Goal: Task Accomplishment & Management: Manage account settings

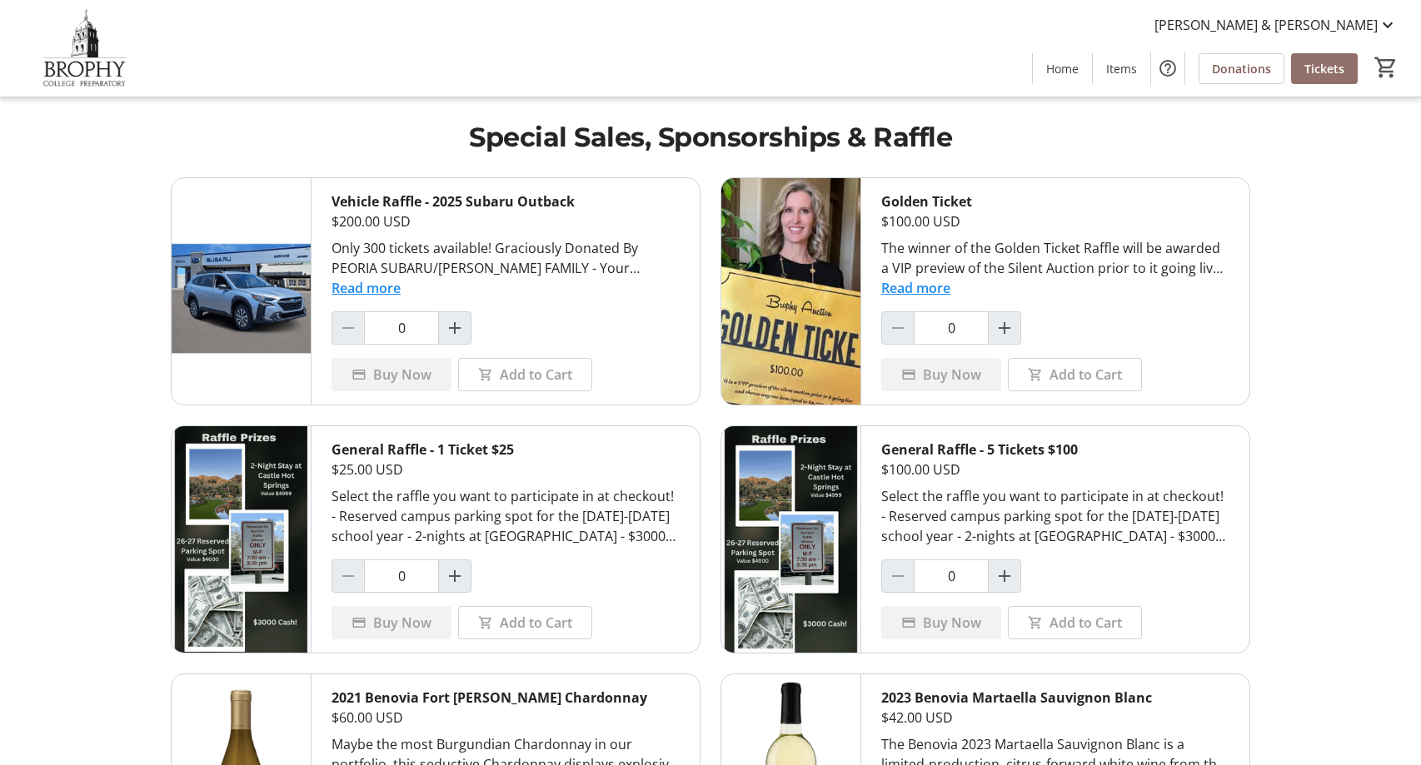
click at [1332, 73] on span "Tickets" at bounding box center [1324, 68] width 40 height 17
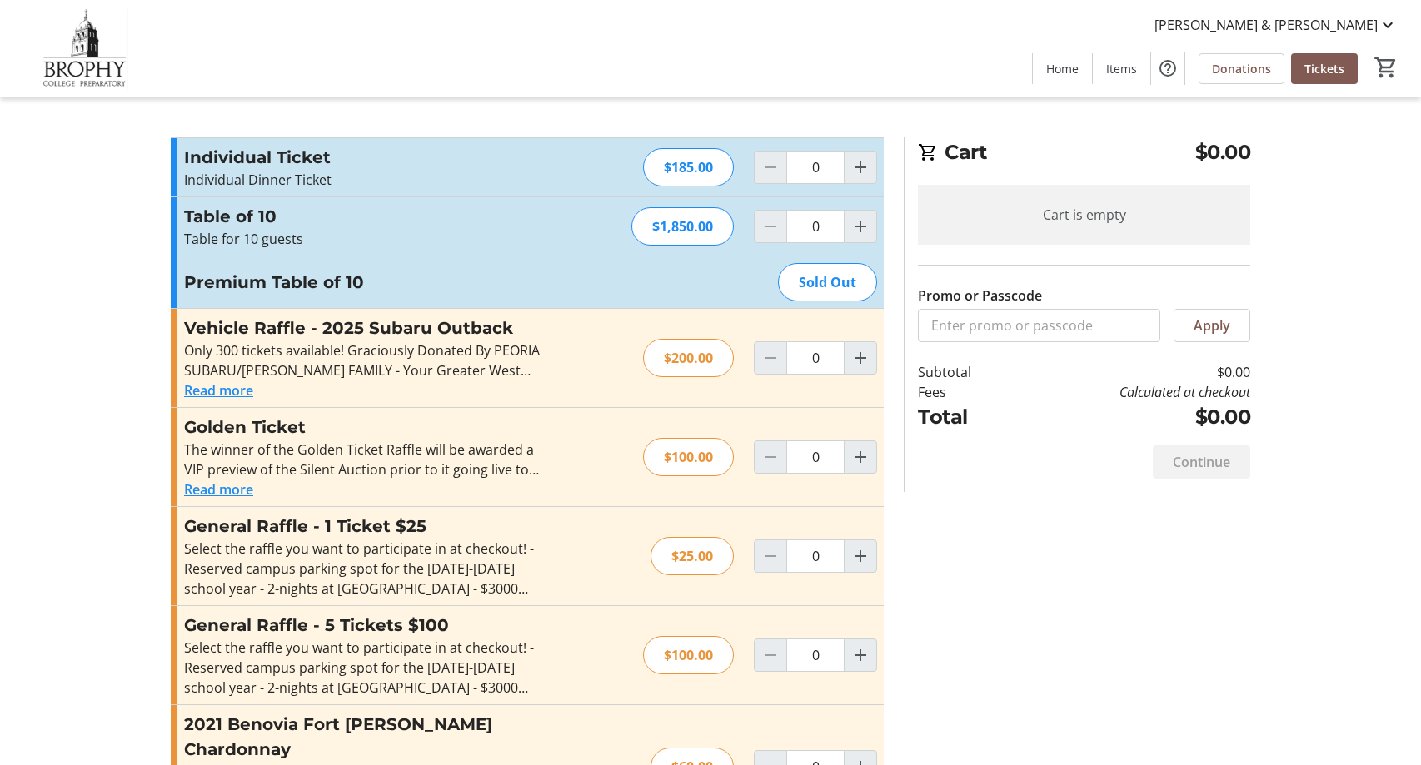
click at [851, 276] on div "Sold Out" at bounding box center [827, 282] width 99 height 38
click at [834, 276] on div "Sold Out" at bounding box center [827, 282] width 99 height 38
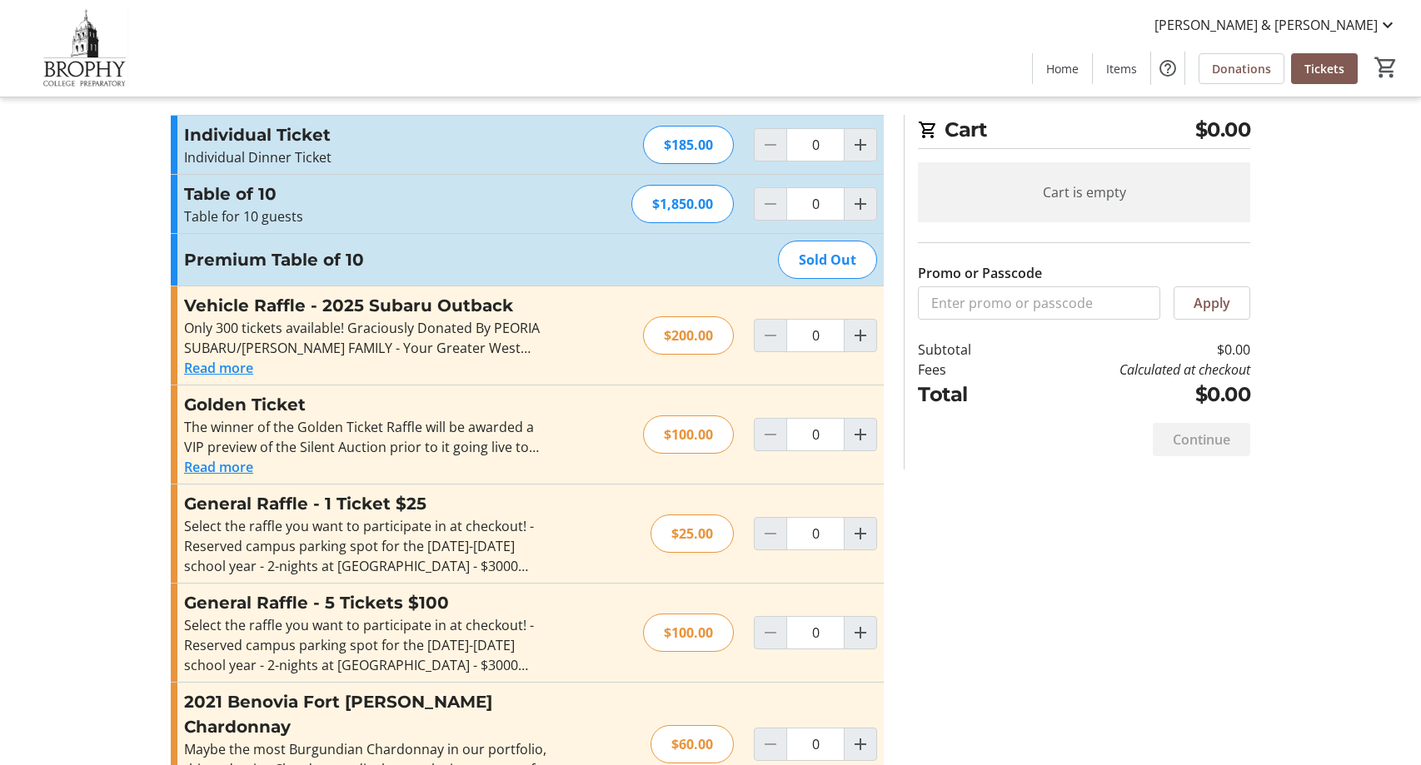
scroll to position [22, 0]
click at [1124, 67] on span "Items" at bounding box center [1121, 68] width 31 height 17
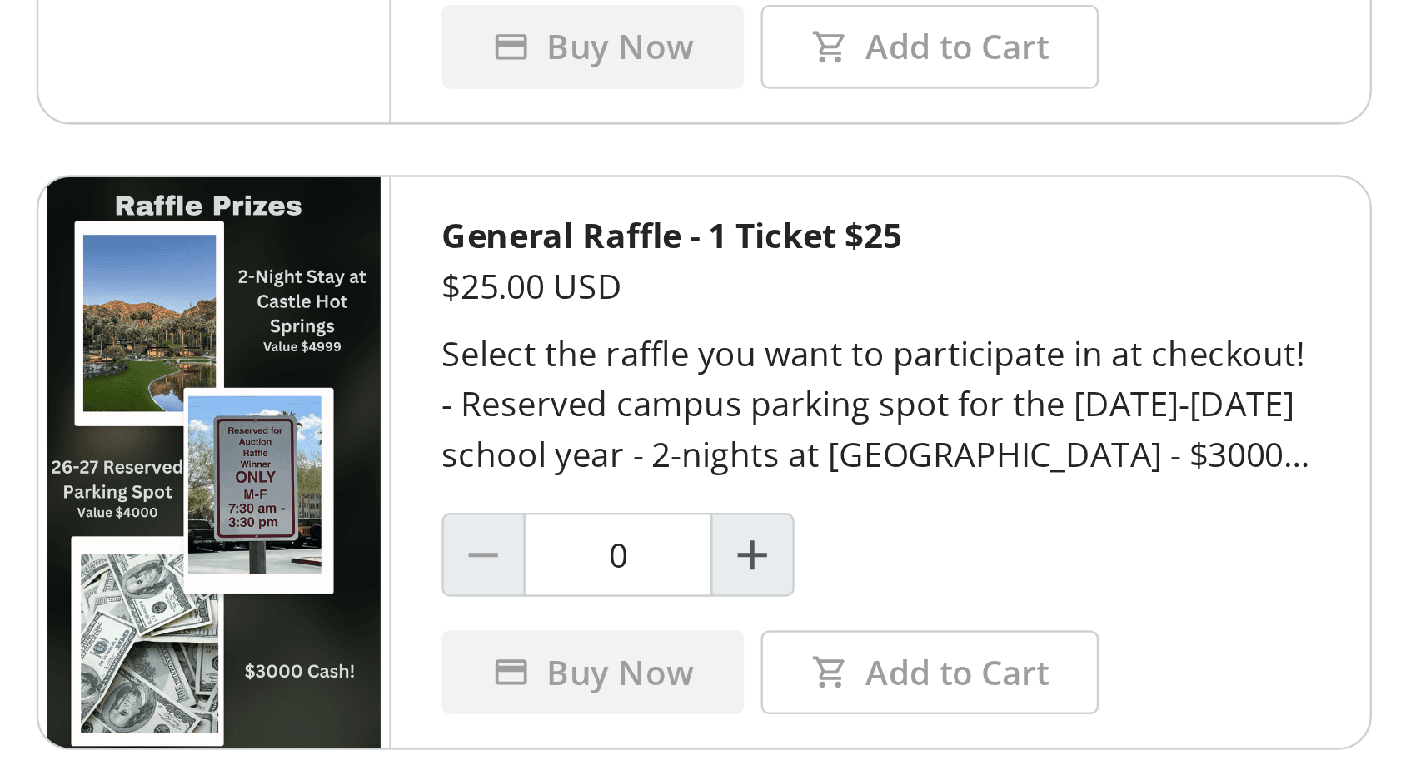
scroll to position [37, 0]
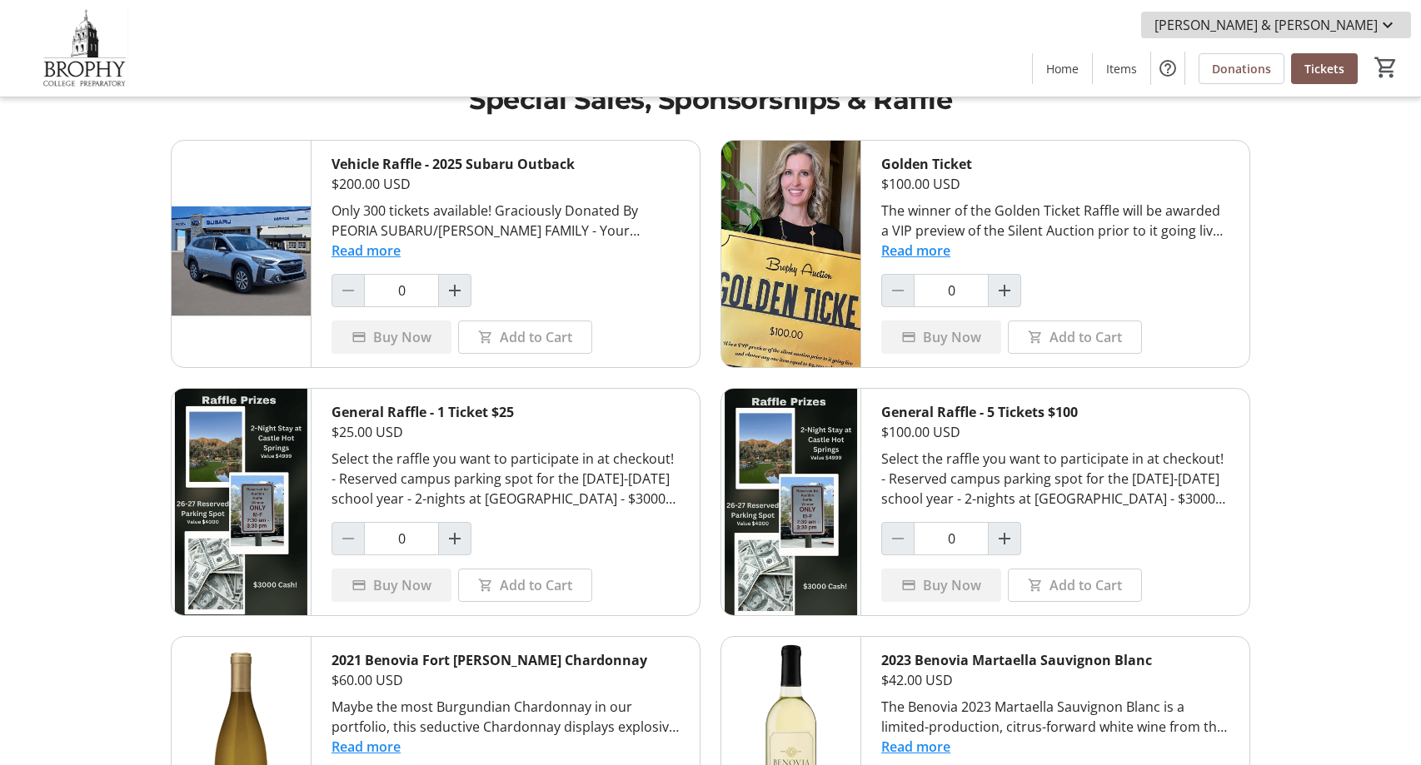
click at [1362, 24] on span "[PERSON_NAME] & [PERSON_NAME]" at bounding box center [1265, 25] width 223 height 20
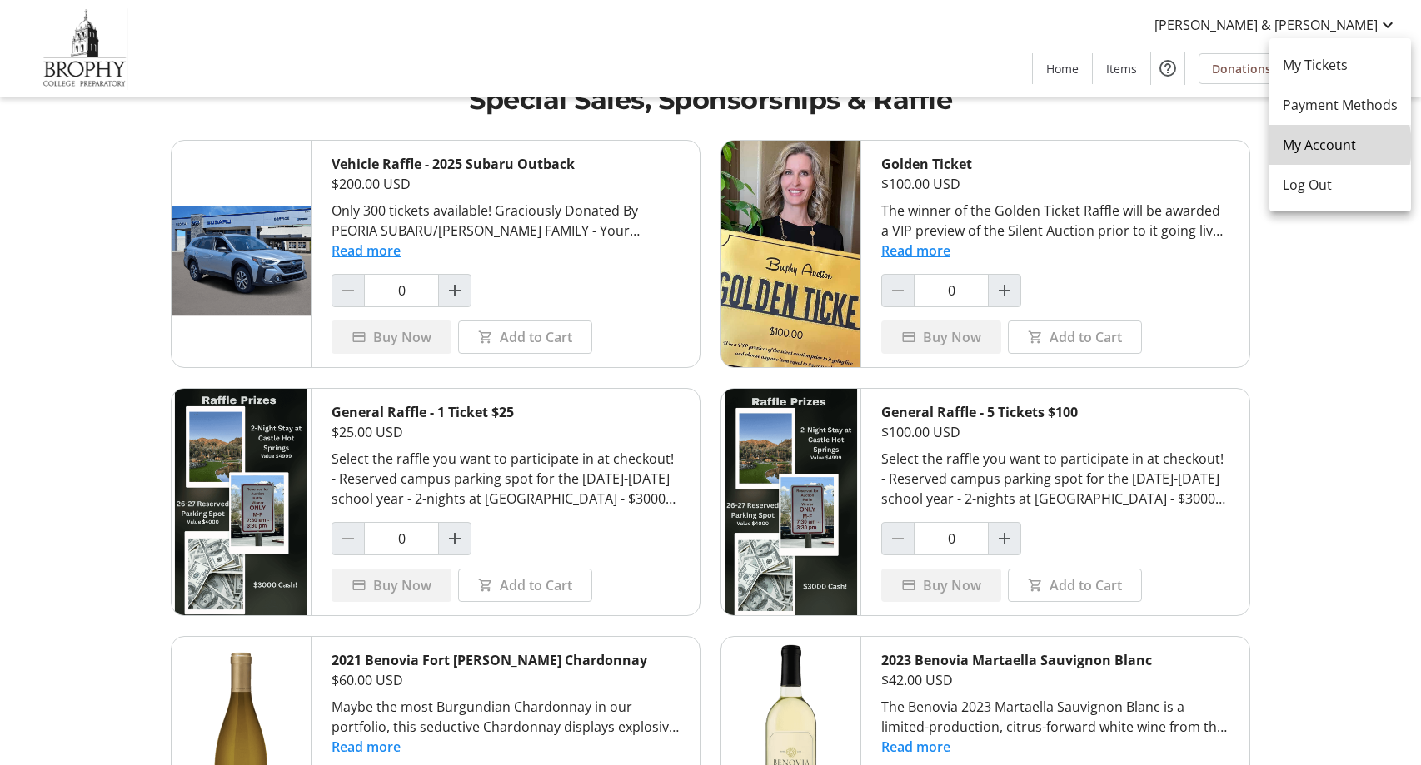
click at [1323, 146] on span "My Account" at bounding box center [1340, 145] width 115 height 20
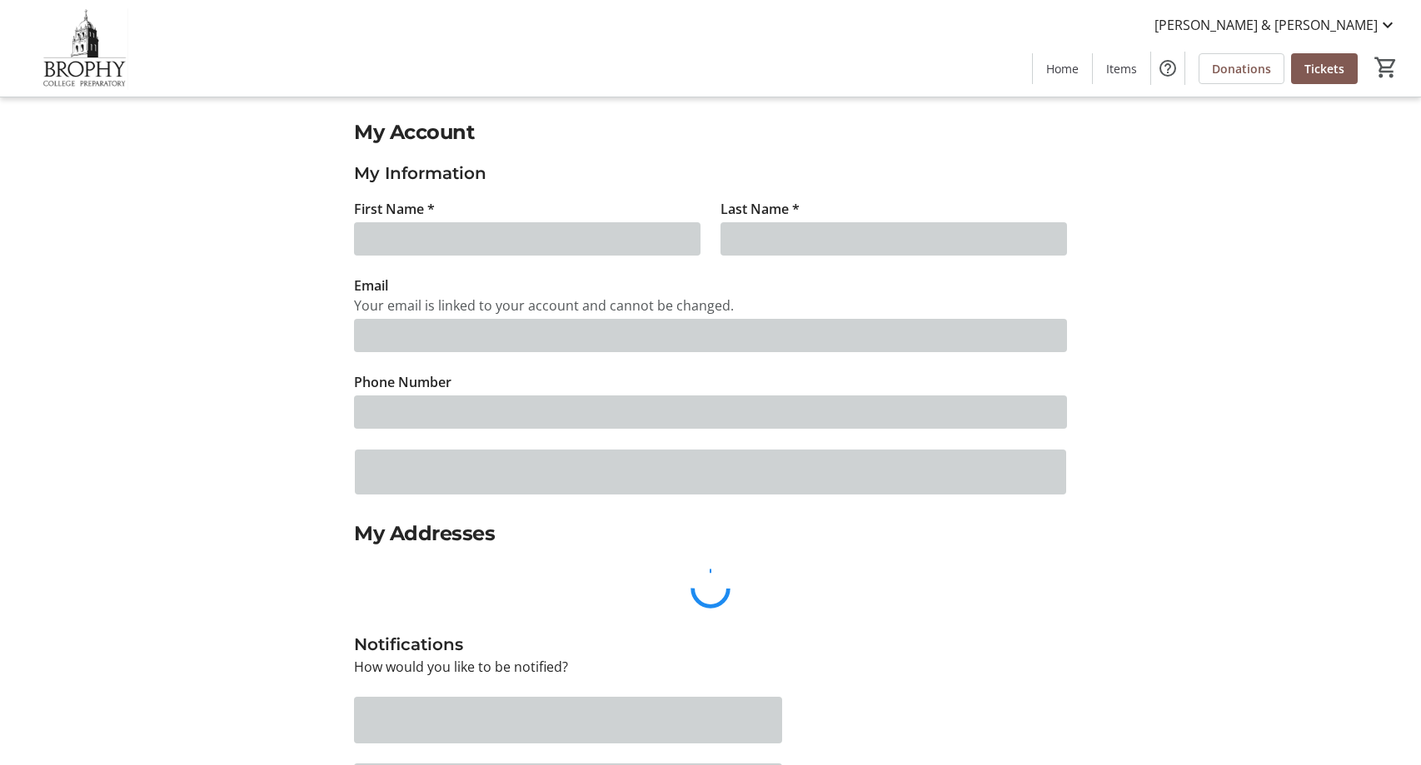
type input "Ginger & Erin"
type input "Armstrong"
type input "brophyauctionchairs@gmail.com"
type input "(480) 280-1288"
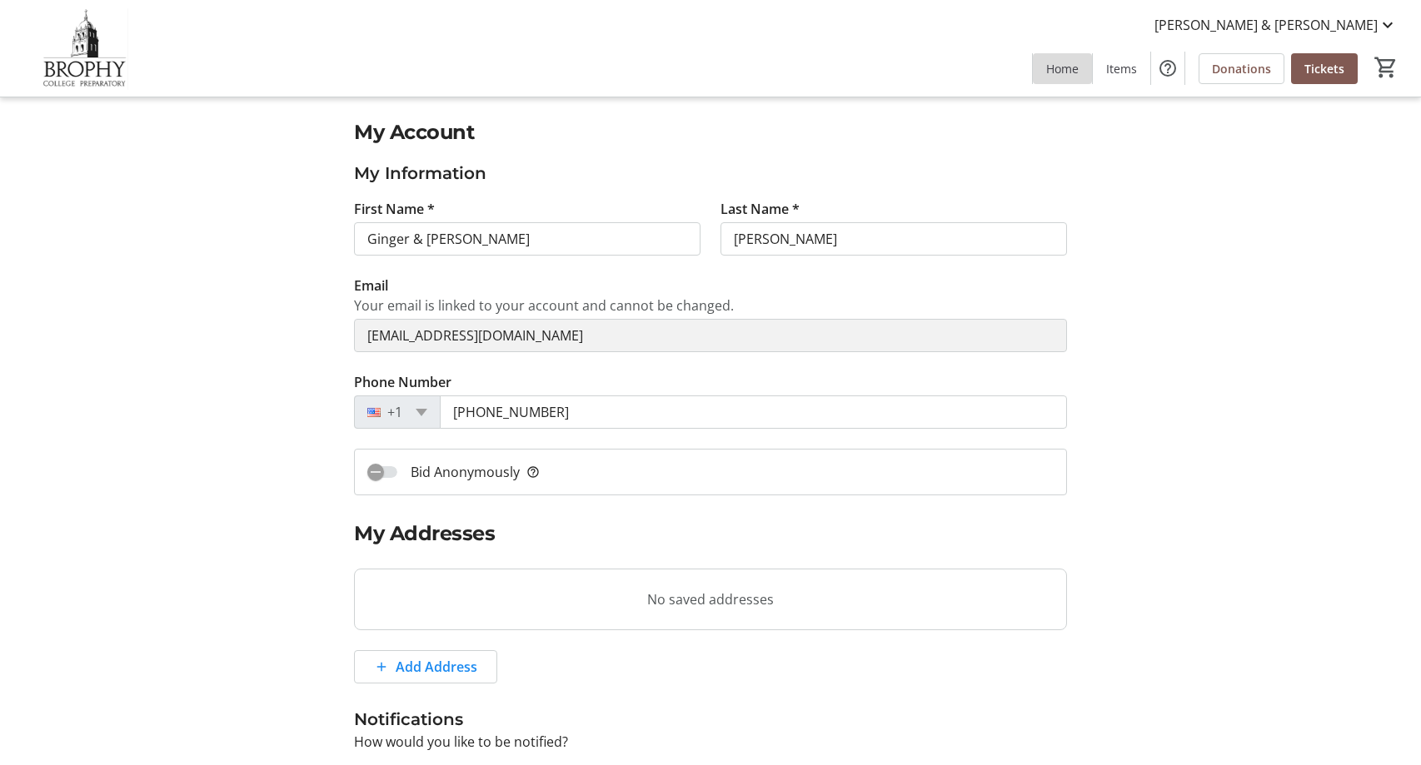
click at [1055, 69] on span "Home" at bounding box center [1062, 68] width 32 height 17
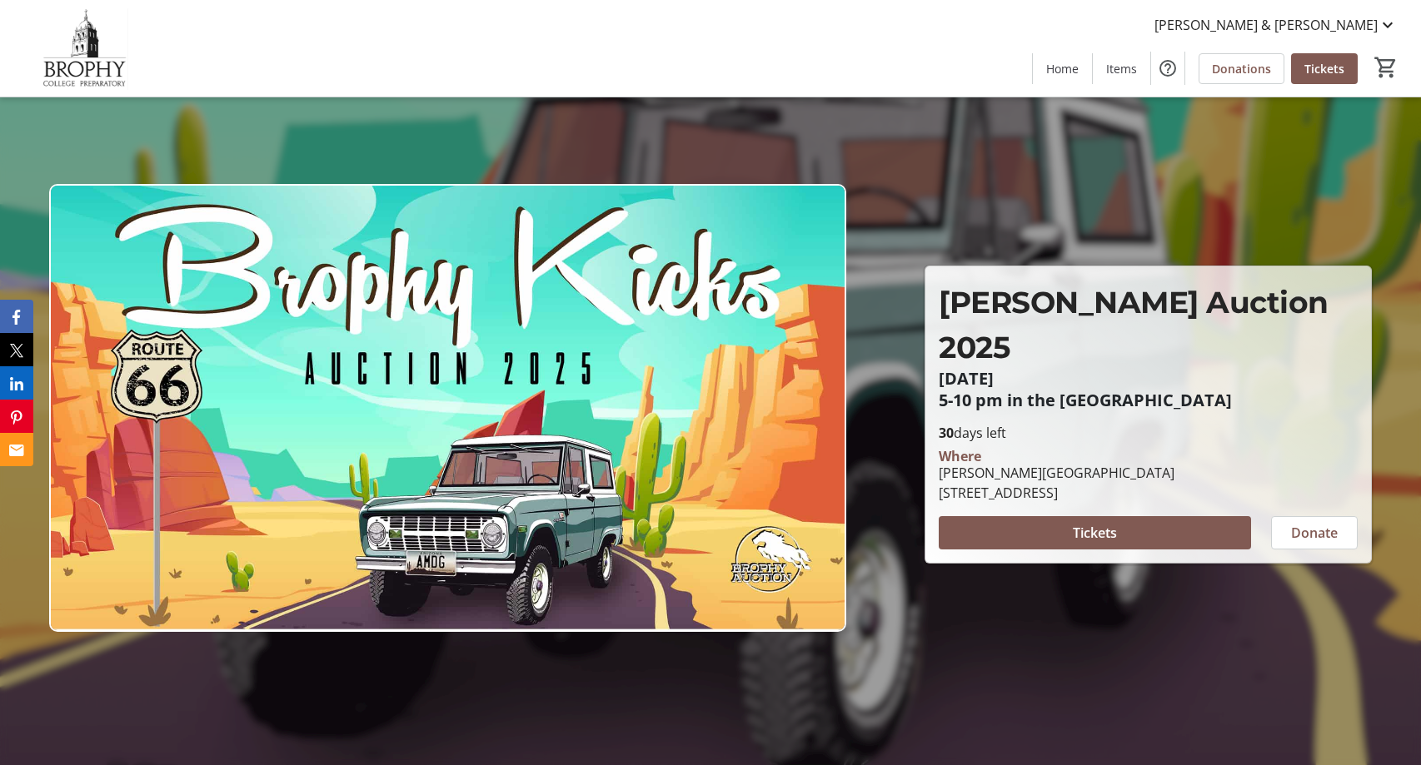
click at [84, 66] on img at bounding box center [84, 48] width 148 height 83
click at [1388, 25] on mat-icon at bounding box center [1388, 25] width 20 height 20
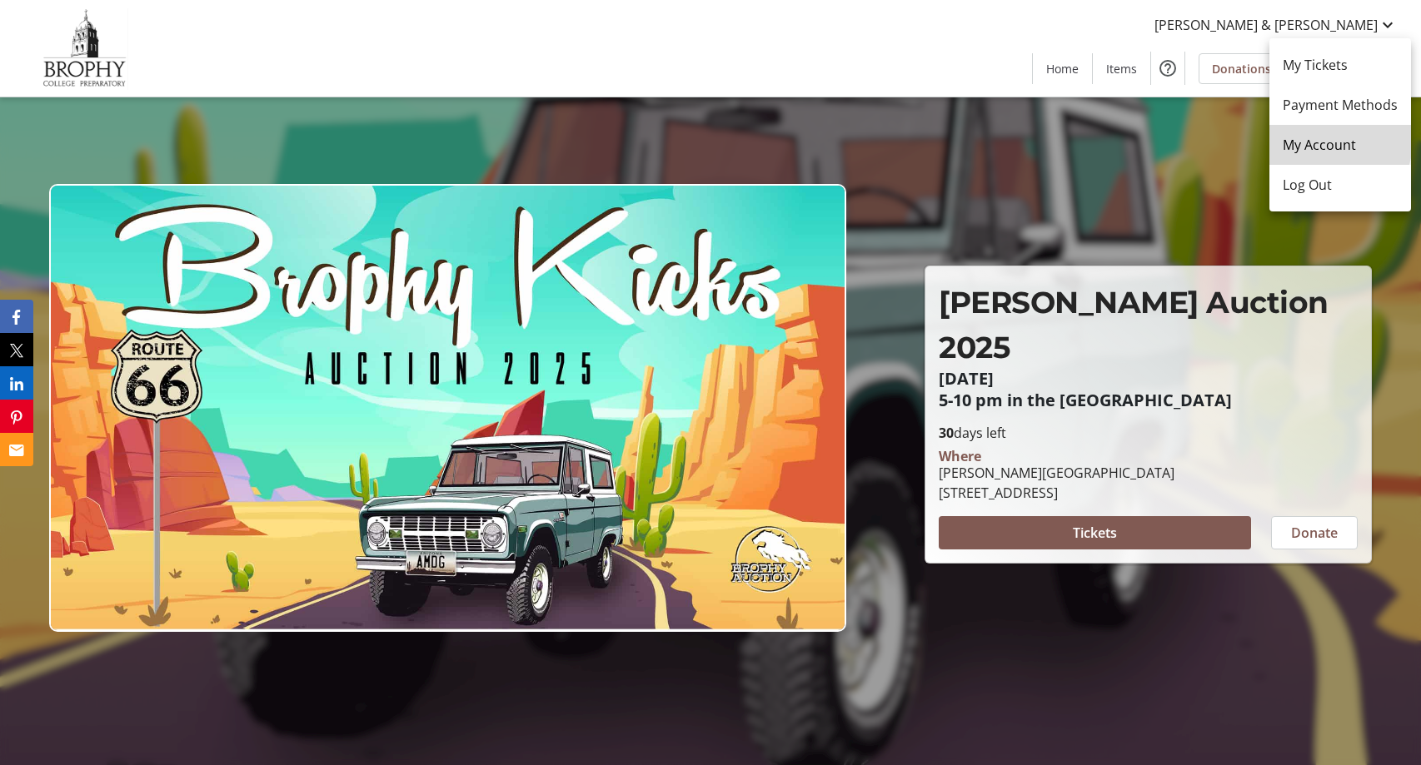
click at [1318, 137] on span "My Account" at bounding box center [1340, 145] width 115 height 20
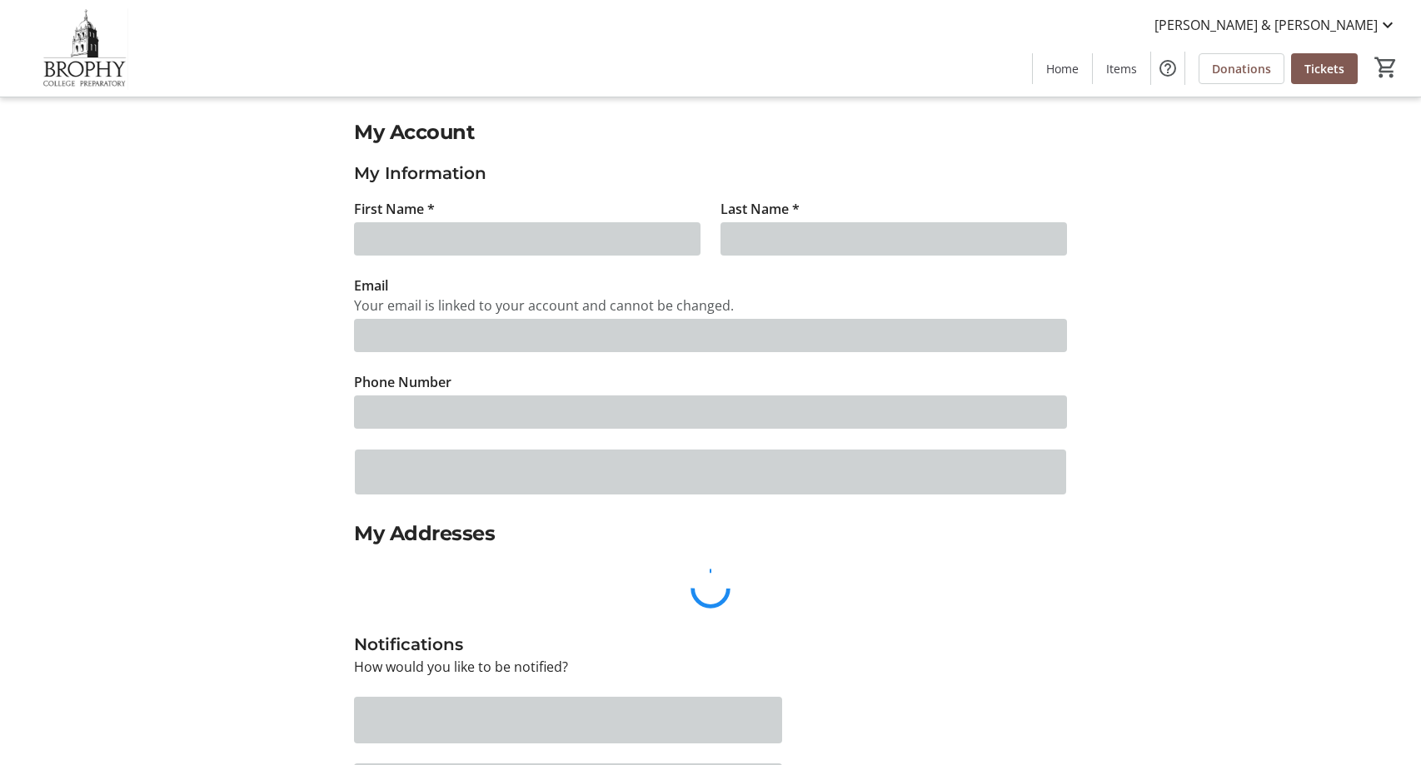
type input "Ginger & Erin"
type input "Armstrong"
type input "brophyauctionchairs@gmail.com"
type input "(480) 280-1288"
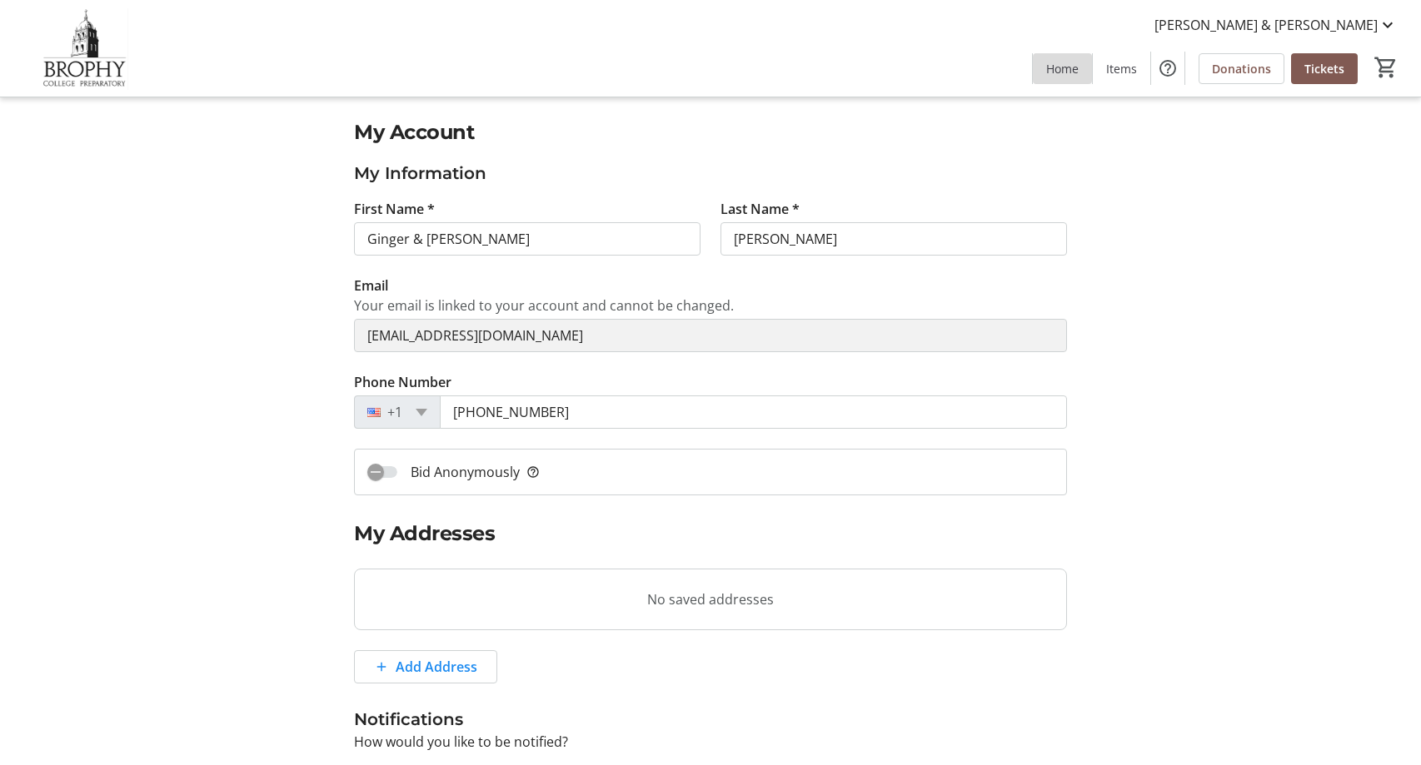
click at [1066, 73] on span "Home" at bounding box center [1062, 68] width 32 height 17
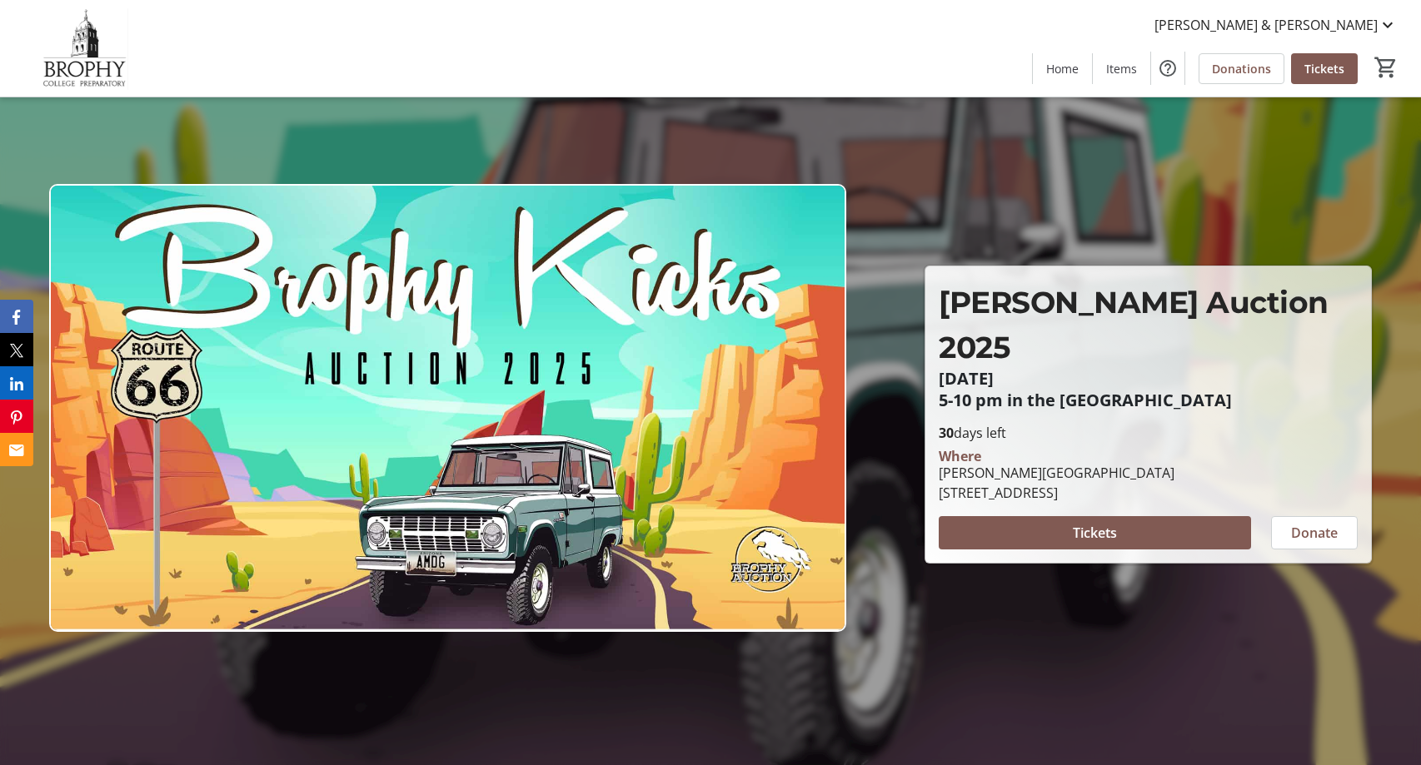
click at [543, 553] on img at bounding box center [447, 408] width 797 height 448
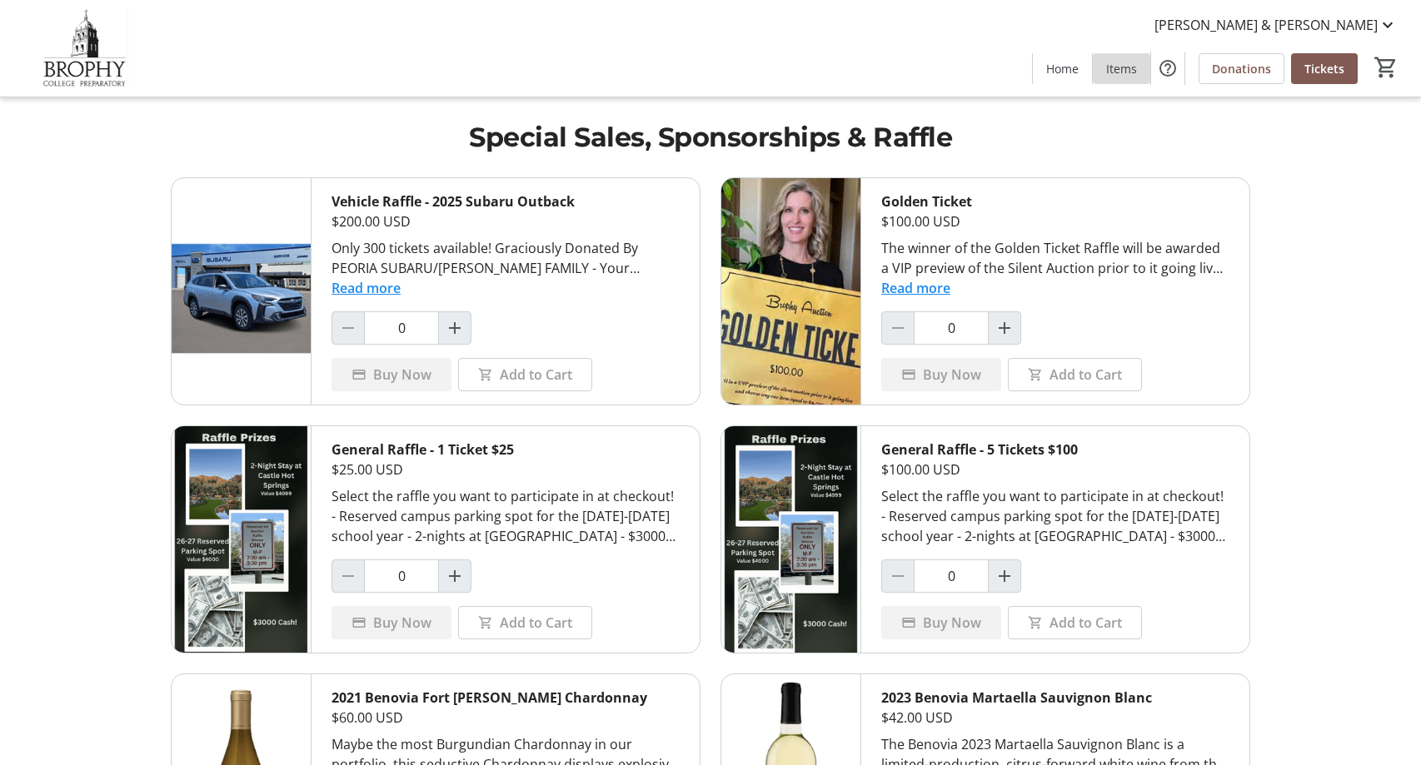
click at [1123, 73] on span "Items" at bounding box center [1121, 68] width 31 height 17
click at [1318, 70] on span "Tickets" at bounding box center [1324, 68] width 40 height 17
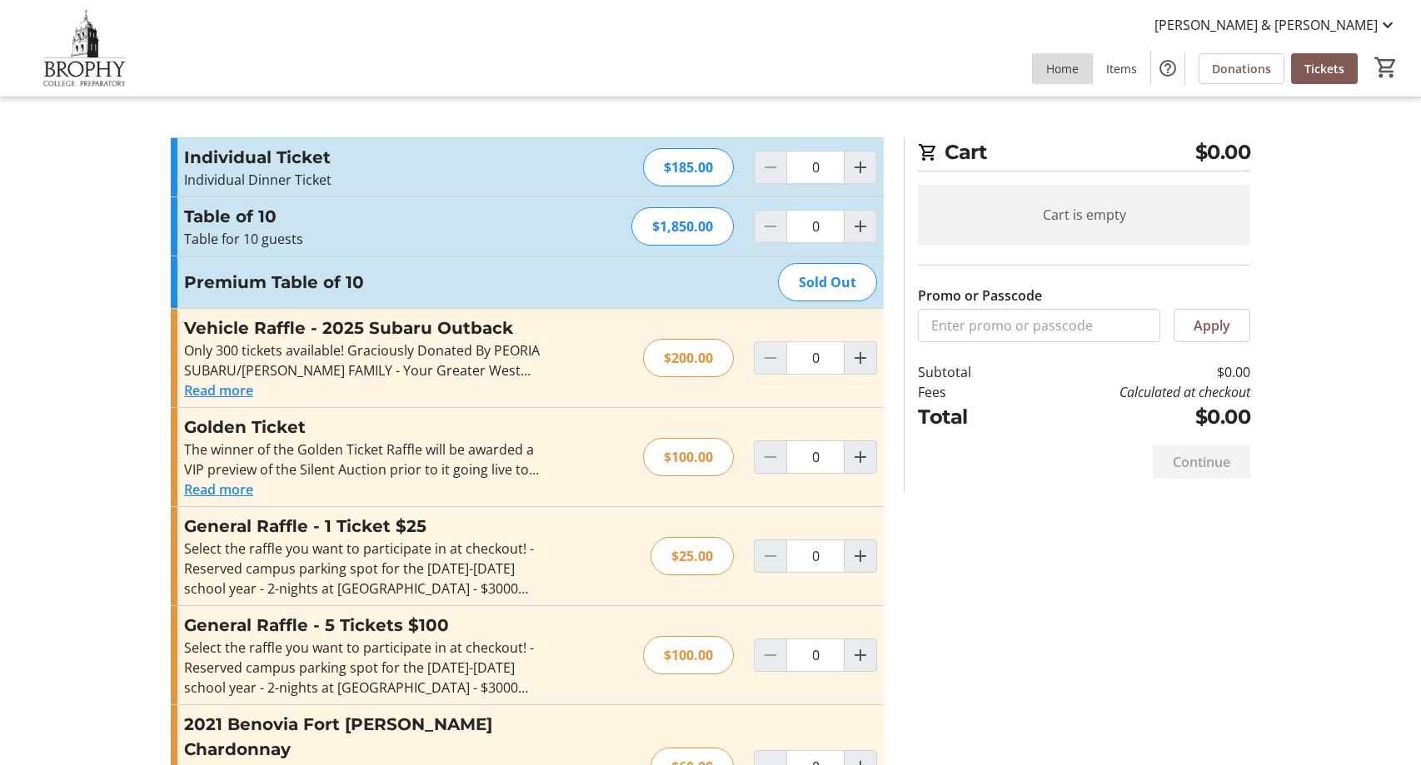
click at [1069, 68] on span "Home" at bounding box center [1062, 68] width 32 height 17
